Goal: Find specific page/section: Find specific page/section

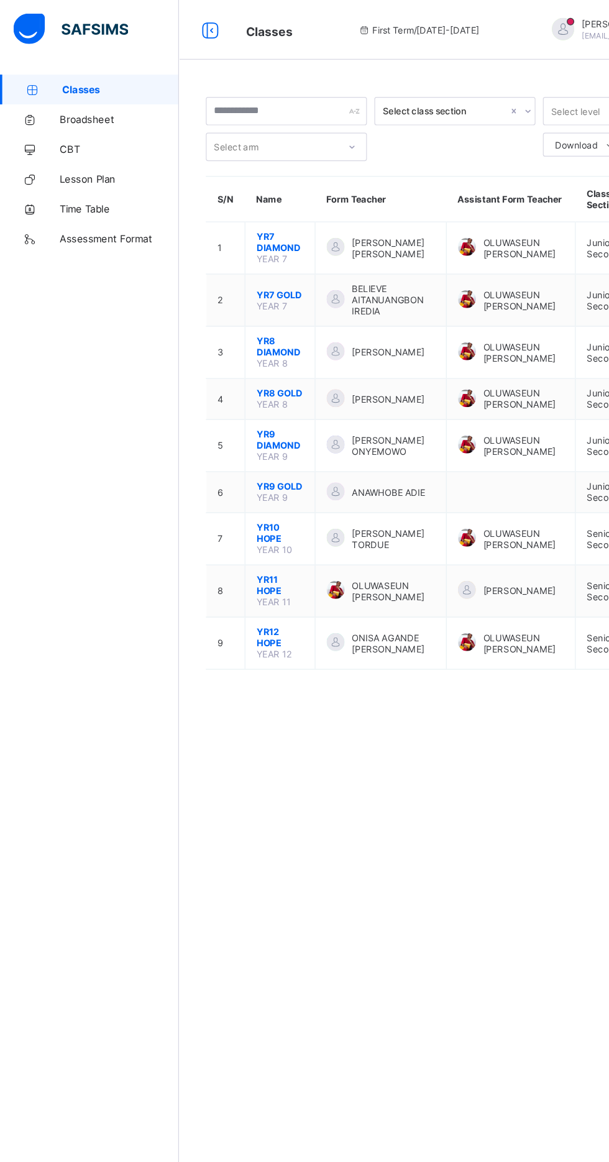
click at [86, 124] on span "CBT" at bounding box center [99, 124] width 99 height 10
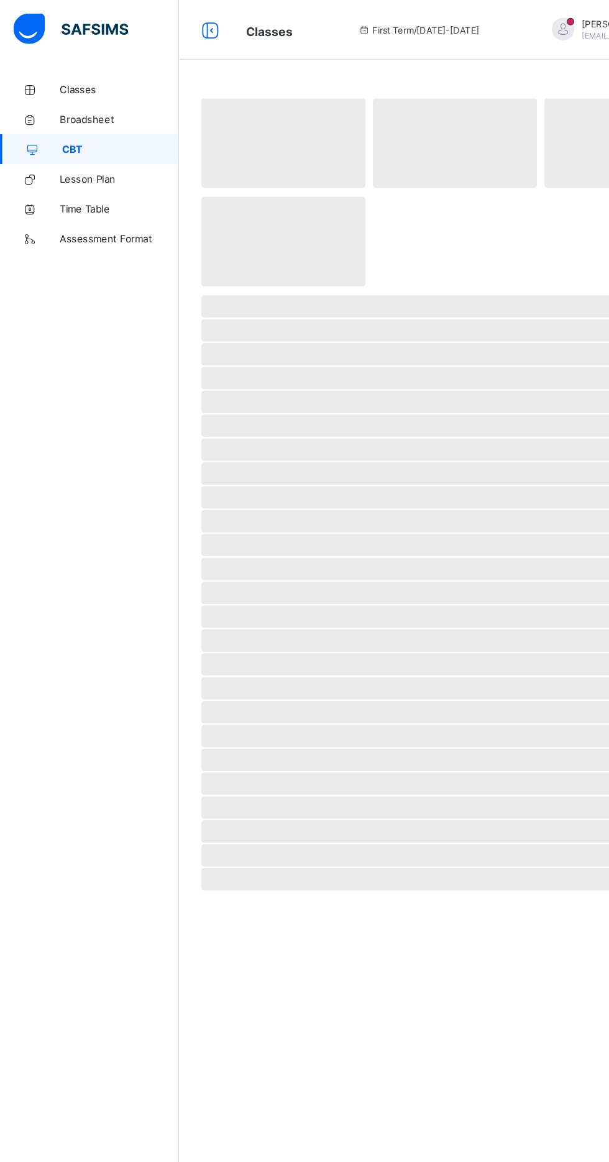
click at [80, 149] on span "Lesson Plan" at bounding box center [99, 149] width 99 height 10
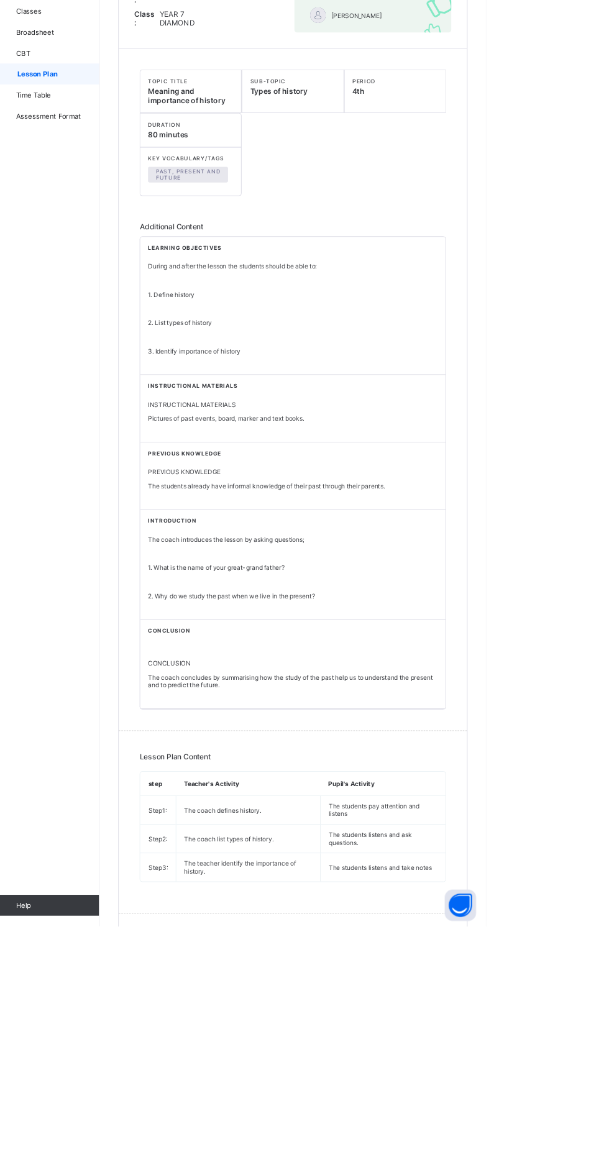
scroll to position [126, 0]
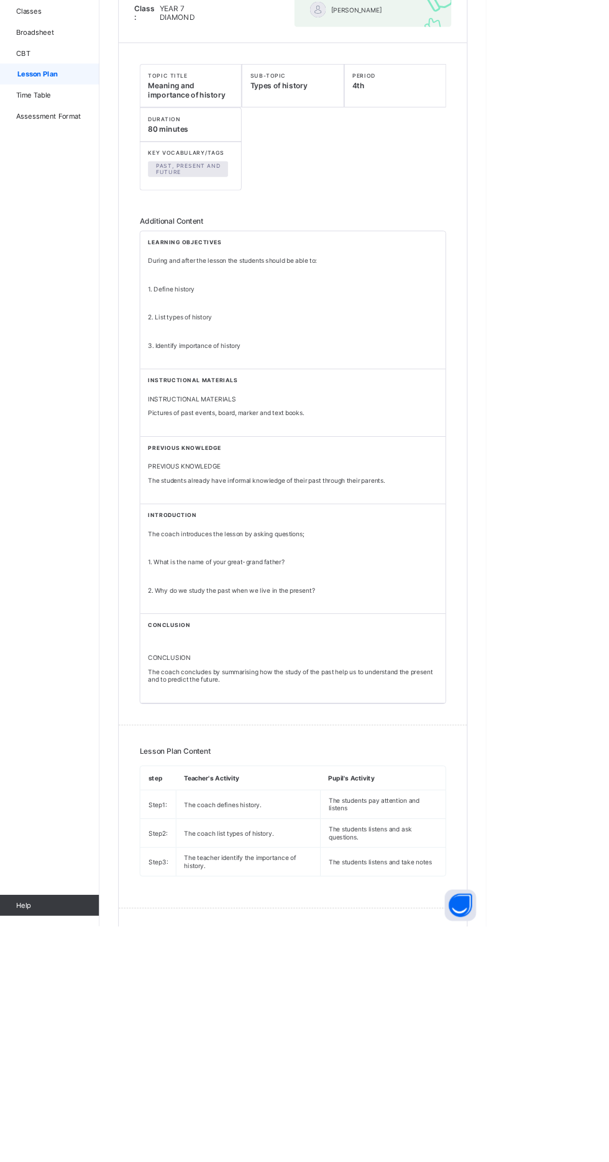
click at [83, 799] on div "Classes Broadsheet CBT Lesson Plan Time Table Assessment Format Help" at bounding box center [74, 606] width 149 height 1112
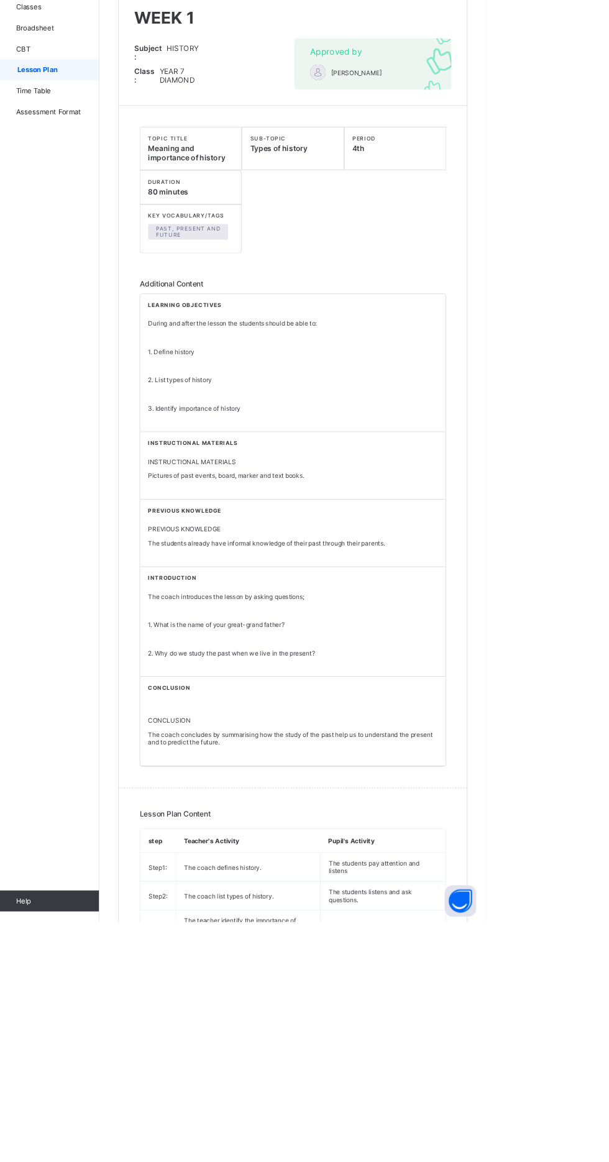
scroll to position [48, 0]
